Goal: Find contact information: Find contact information

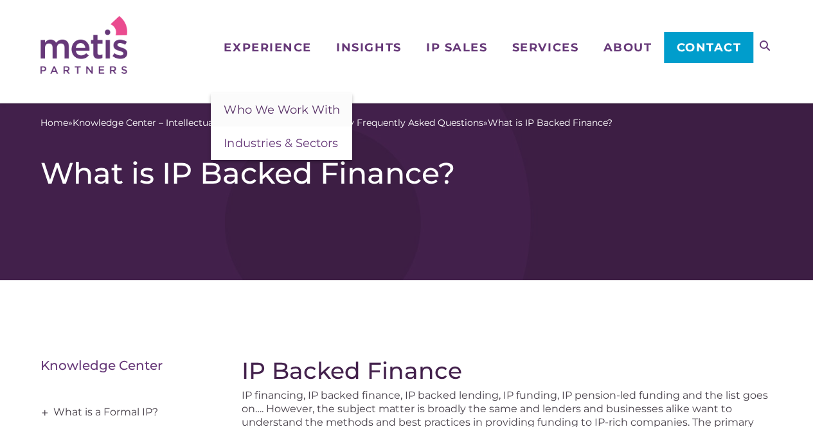
click at [280, 109] on span "Who We Work With" at bounding box center [282, 110] width 116 height 14
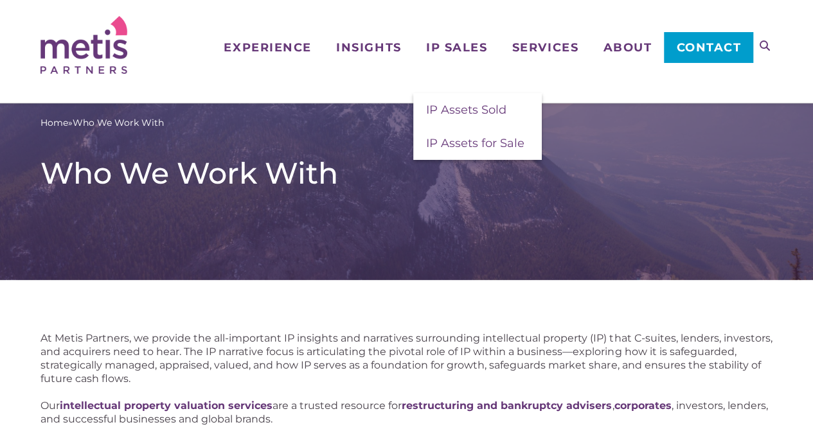
scroll to position [364, 0]
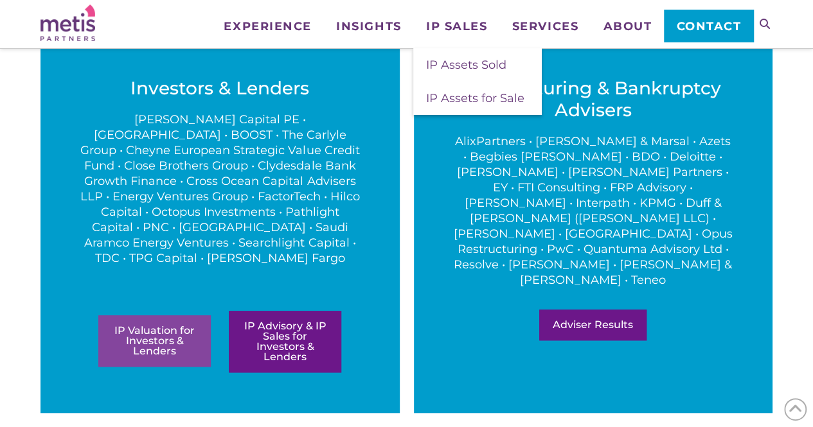
click at [141, 325] on link "IP Valuation for Investors & Lenders" at bounding box center [154, 341] width 112 height 51
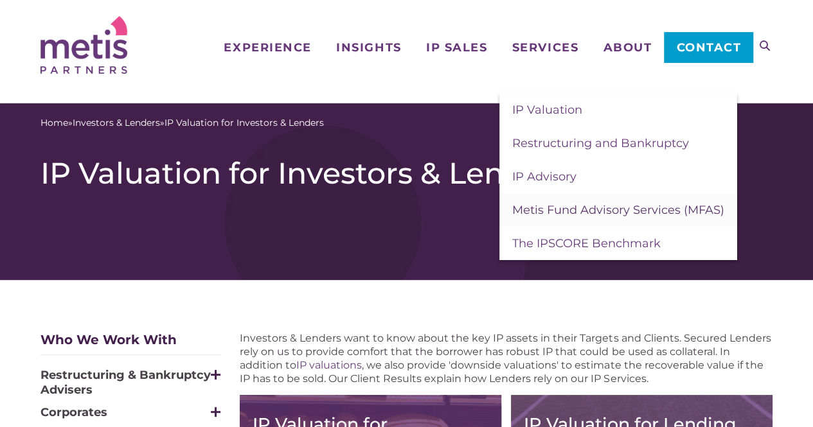
click at [555, 211] on span "Metis Fund Advisory Services (MFAS)" at bounding box center [618, 210] width 212 height 14
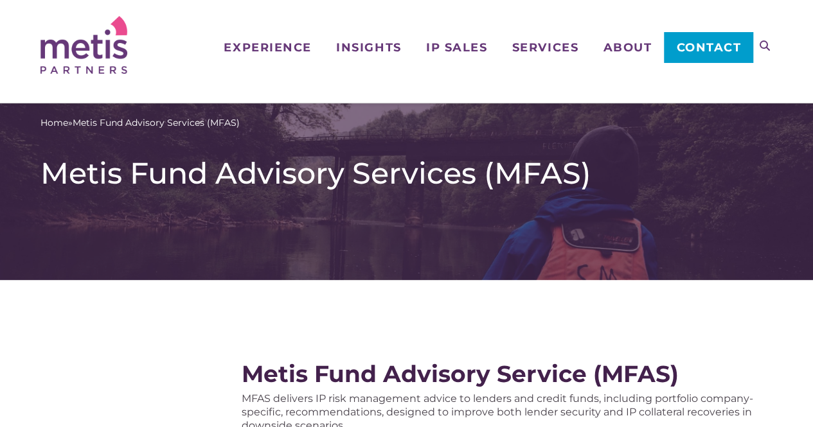
click at [690, 39] on link "Contact" at bounding box center [708, 47] width 89 height 31
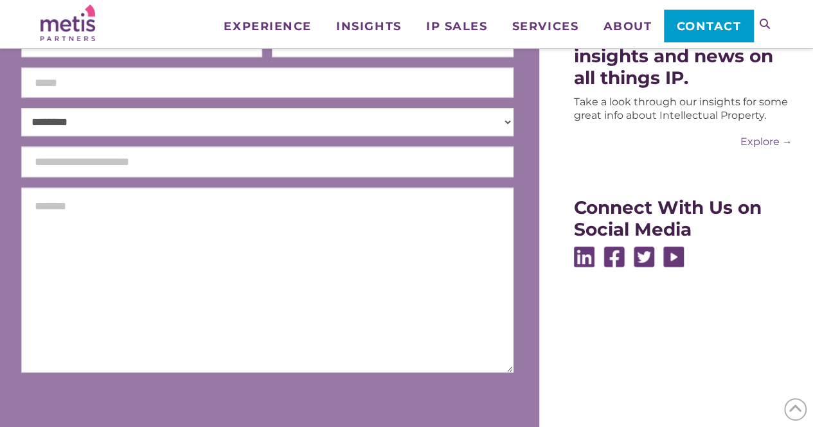
scroll to position [295, 0]
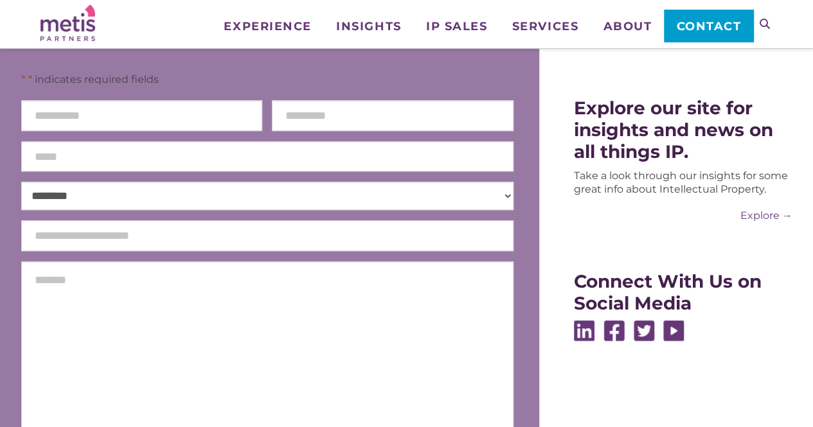
click at [228, 197] on select "**********" at bounding box center [267, 196] width 492 height 28
click at [554, 243] on div "Looking for a Team Member? Find the right person in our team to chat with. View…" at bounding box center [670, 143] width 244 height 396
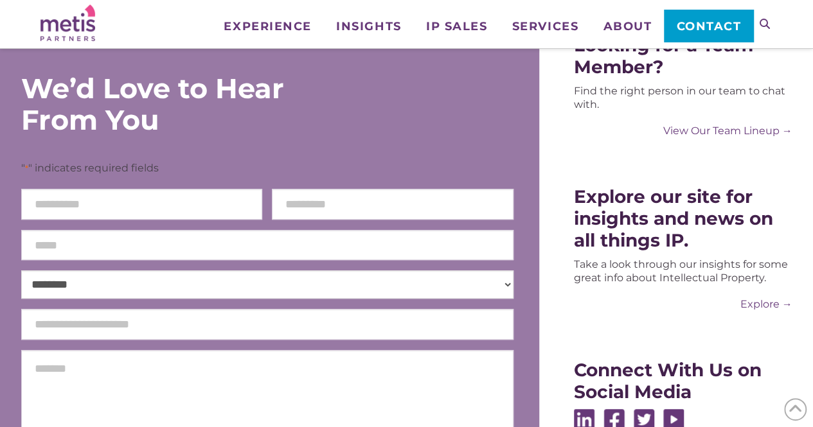
scroll to position [0, 0]
